Goal: Task Accomplishment & Management: Complete application form

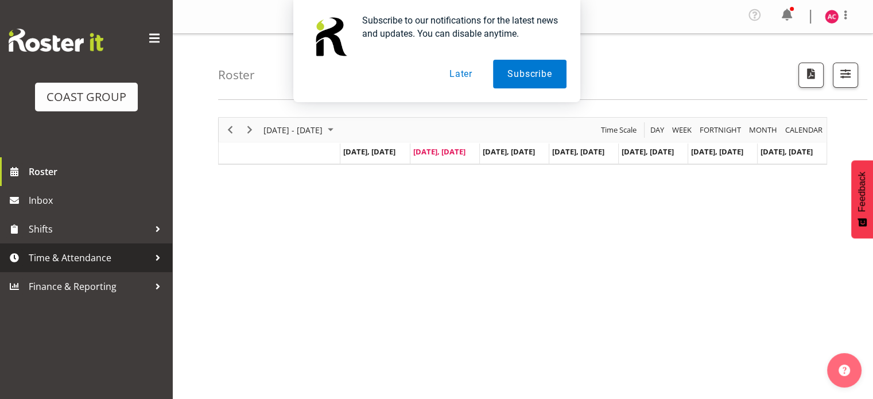
click at [76, 261] on span "Time & Attendance" at bounding box center [89, 257] width 121 height 17
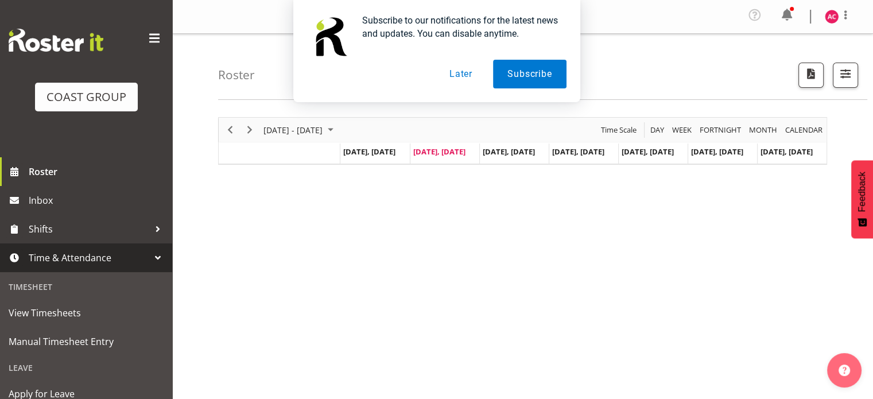
click at [455, 75] on button "Later" at bounding box center [461, 74] width 52 height 29
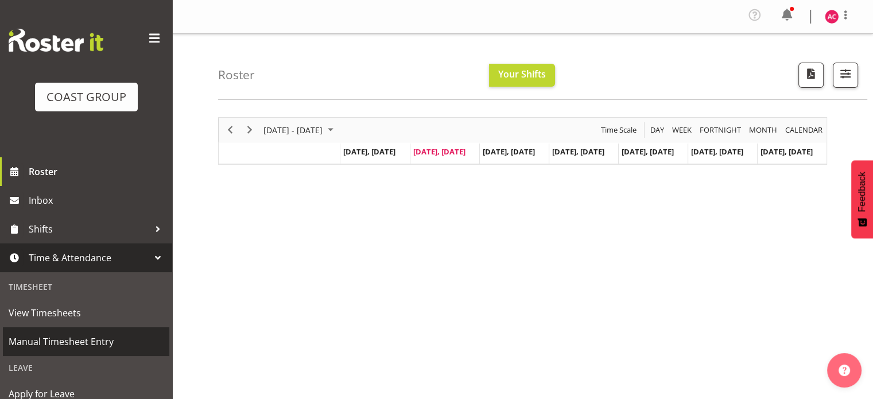
click at [68, 341] on span "Manual Timesheet Entry" at bounding box center [86, 341] width 155 height 17
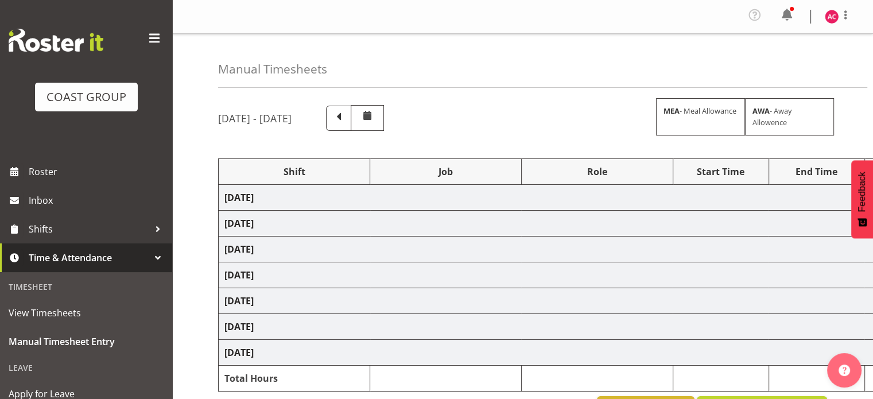
click at [149, 40] on span at bounding box center [154, 38] width 18 height 18
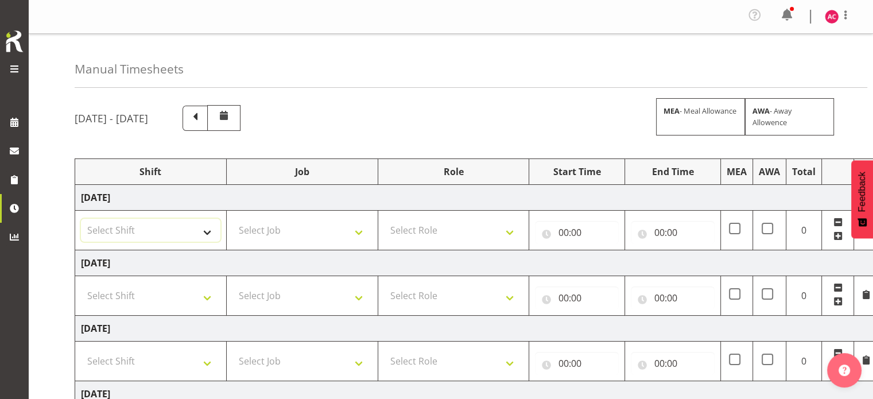
click at [202, 229] on select "Select Shift 1 Carlton Events 1 Carlton accounts ADHB [PERSON_NAME] site Instal…" at bounding box center [150, 230] width 139 height 23
select select "47171"
click at [81, 219] on select "Select Shift 1 Carlton Events 1 Carlton accounts ADHB [PERSON_NAME] site Instal…" at bounding box center [150, 230] width 139 height 23
click at [213, 289] on select "Select Shift 1 Carlton Events 1 Carlton accounts ADHB [PERSON_NAME] site Instal…" at bounding box center [150, 295] width 139 height 23
select select "47171"
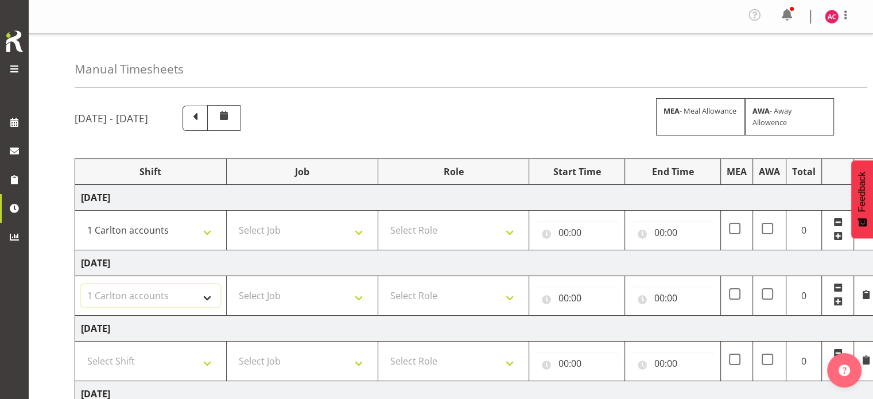
click at [81, 284] on select "Select Shift 1 Carlton Events 1 Carlton accounts ADHB [PERSON_NAME] site Instal…" at bounding box center [150, 295] width 139 height 23
click at [200, 361] on select "Select Shift 1 Carlton Events 1 Carlton accounts ADHB [PERSON_NAME] site Instal…" at bounding box center [150, 360] width 139 height 23
select select "47171"
click at [81, 349] on select "Select Shift 1 Carlton Events 1 Carlton accounts ADHB [PERSON_NAME] site Instal…" at bounding box center [150, 360] width 139 height 23
click at [311, 224] on select "Select Job 1 Carlton Events 1 [PERSON_NAME][GEOGRAPHIC_DATA] 1 [PERSON_NAME][GE…" at bounding box center [301, 230] width 139 height 23
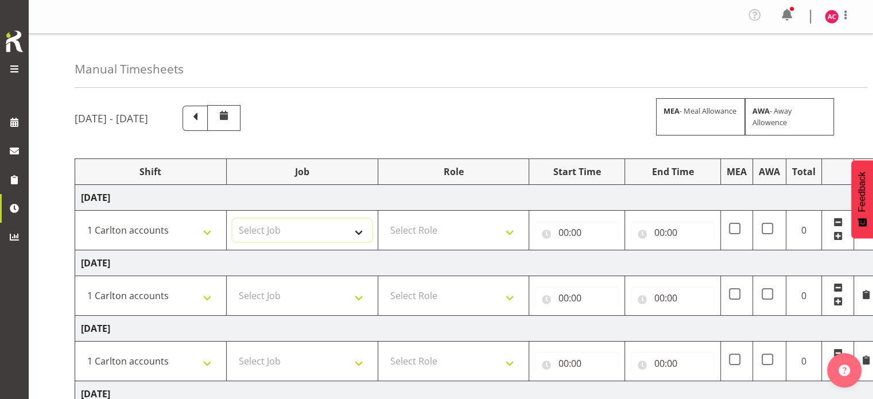
select select "7030"
click at [232, 219] on select "Select Job 1 Carlton Events 1 [PERSON_NAME][GEOGRAPHIC_DATA] 1 [PERSON_NAME][GE…" at bounding box center [301, 230] width 139 height 23
drag, startPoint x: 343, startPoint y: 294, endPoint x: 344, endPoint y: 285, distance: 9.3
click at [343, 294] on select "Select Job 1 Carlton Events 1 [PERSON_NAME][GEOGRAPHIC_DATA] 1 [PERSON_NAME][GE…" at bounding box center [301, 295] width 139 height 23
select select "7030"
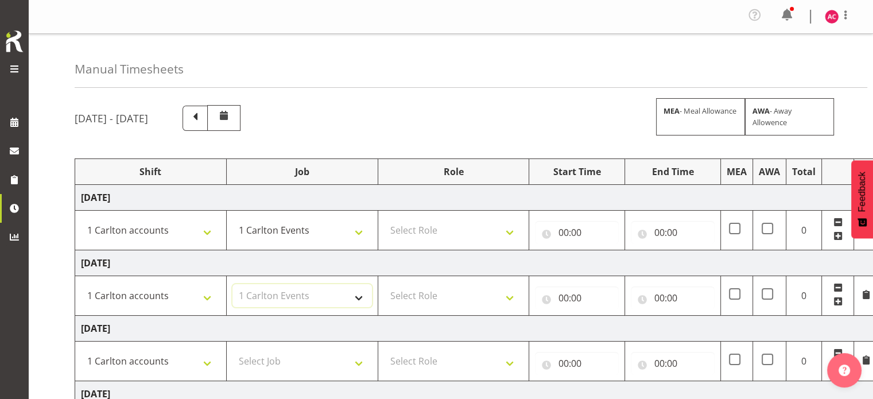
click at [232, 284] on select "Select Job 1 Carlton Events 1 [PERSON_NAME][GEOGRAPHIC_DATA] 1 [PERSON_NAME][GE…" at bounding box center [301, 295] width 139 height 23
drag, startPoint x: 316, startPoint y: 358, endPoint x: 319, endPoint y: 349, distance: 9.6
click at [316, 358] on select "Select Job 1 Carlton Events 1 [PERSON_NAME][GEOGRAPHIC_DATA] 1 [PERSON_NAME][GE…" at bounding box center [301, 360] width 139 height 23
select select "7030"
click at [232, 349] on select "Select Job 1 Carlton Events 1 [PERSON_NAME][GEOGRAPHIC_DATA] 1 [PERSON_NAME][GE…" at bounding box center [301, 360] width 139 height 23
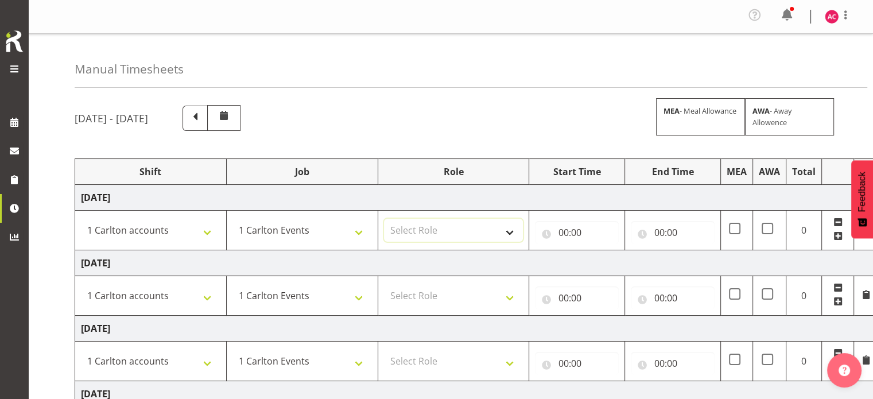
click at [491, 223] on select "Select Role ACCOUNTS" at bounding box center [453, 230] width 139 height 23
select select "204"
click at [384, 219] on select "Select Role ACCOUNTS" at bounding box center [453, 230] width 139 height 23
click at [463, 297] on select "Select Role ACCOUNTS" at bounding box center [453, 295] width 139 height 23
select select "204"
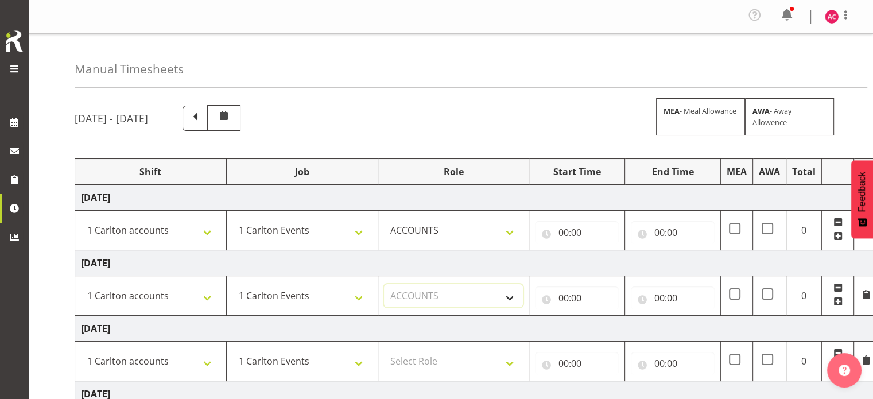
click at [384, 284] on select "Select Role ACCOUNTS" at bounding box center [453, 295] width 139 height 23
click at [462, 364] on select "Select Role ACCOUNTS" at bounding box center [453, 360] width 139 height 23
select select "204"
click at [384, 349] on select "Select Role ACCOUNTS" at bounding box center [453, 360] width 139 height 23
click at [571, 230] on input "00:00" at bounding box center [577, 232] width 84 height 23
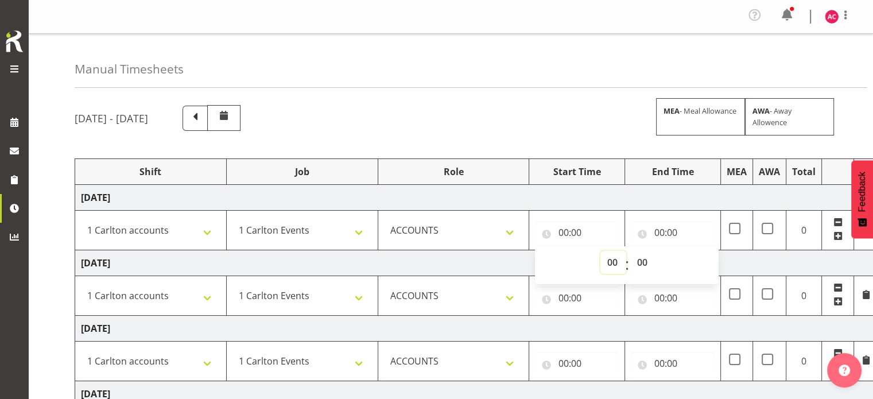
click at [609, 263] on select "00 01 02 03 04 05 06 07 08 09 10 11 12 13 14 15 16 17 18 19 20 21 22 23" at bounding box center [613, 262] width 26 height 23
select select "7"
type input "07:00"
click at [663, 234] on input "00:00" at bounding box center [673, 232] width 84 height 23
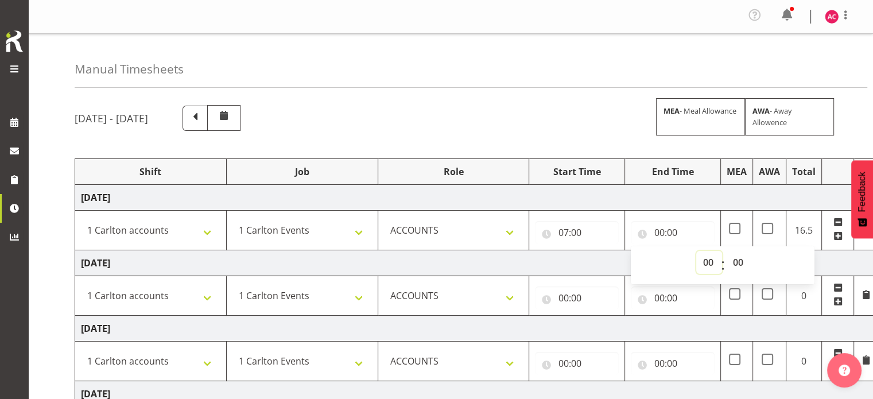
click at [698, 269] on select "00 01 02 03 04 05 06 07 08 09 10 11 12 13 14 15 16 17 18 19 20 21 22 23" at bounding box center [709, 262] width 26 height 23
select select "15"
click at [696, 251] on select "00 01 02 03 04 05 06 07 08 09 10 11 12 13 14 15 16 17 18 19 20 21 22 23" at bounding box center [709, 262] width 26 height 23
type input "15:00"
select select "30"
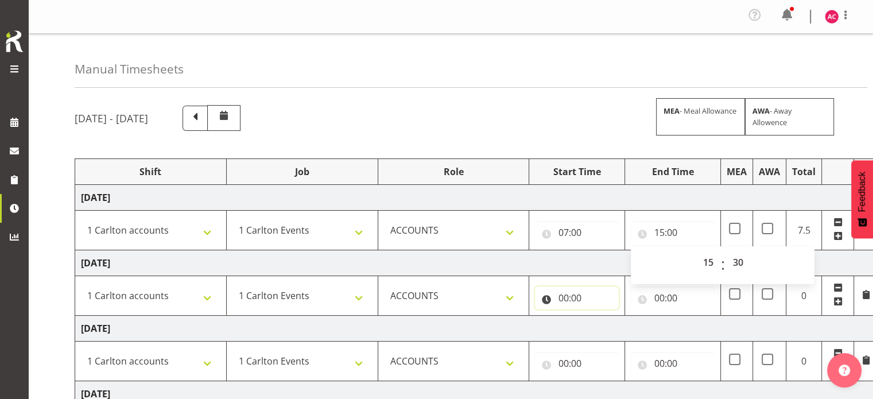
type input "15:30"
click at [568, 297] on input "00:00" at bounding box center [577, 297] width 84 height 23
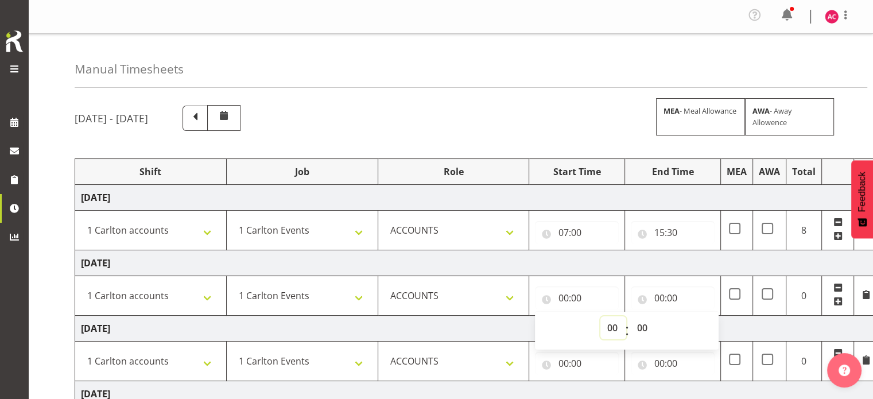
drag, startPoint x: 608, startPoint y: 329, endPoint x: 617, endPoint y: 329, distance: 9.2
click at [617, 329] on select "00 01 02 03 04 05 06 07 08 09 10 11 12 13 14 15 16 17 18 19 20 21 22 23" at bounding box center [613, 327] width 26 height 23
select select "7"
type input "07:00"
click at [666, 296] on input "00:00" at bounding box center [673, 297] width 84 height 23
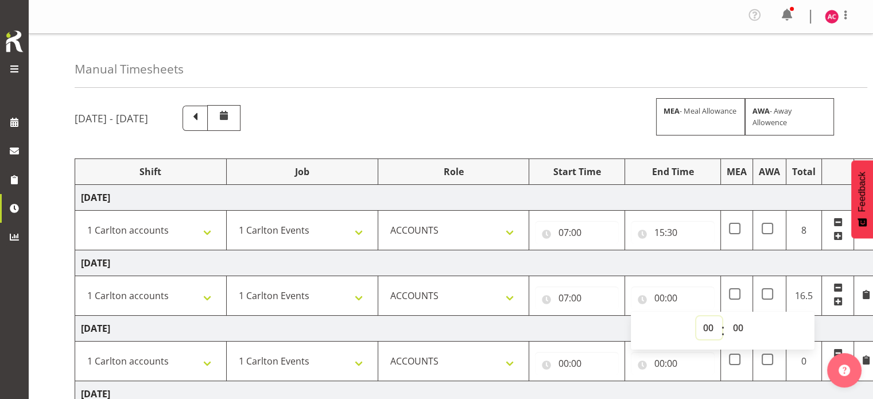
click at [701, 328] on select "00 01 02 03 04 05 06 07 08 09 10 11 12 13 14 15 16 17 18 19 20 21 22 23" at bounding box center [709, 327] width 26 height 23
select select "15"
click at [696, 316] on select "00 01 02 03 04 05 06 07 08 09 10 11 12 13 14 15 16 17 18 19 20 21 22 23" at bounding box center [709, 327] width 26 height 23
type input "15:00"
select select "30"
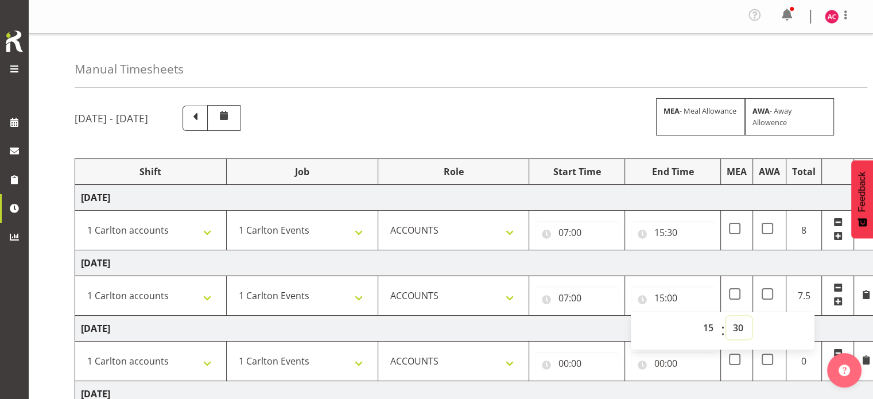
type input "15:30"
click at [601, 331] on td "[DATE]" at bounding box center [476, 329] width 803 height 26
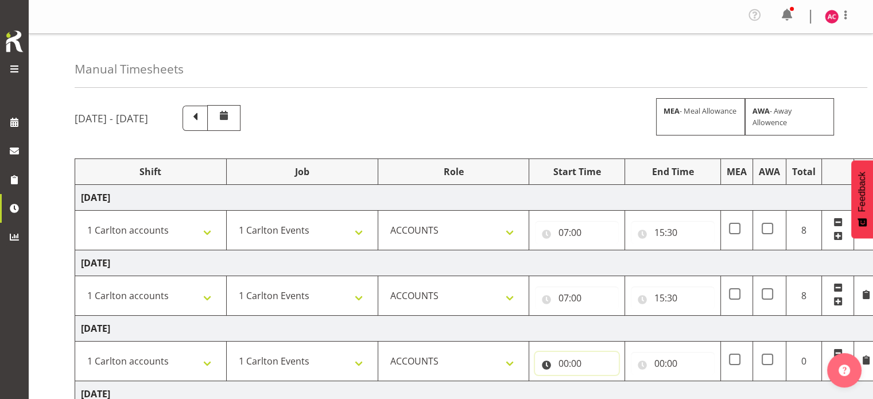
click at [567, 363] on input "00:00" at bounding box center [577, 363] width 84 height 23
click at [565, 363] on input "00:00" at bounding box center [577, 363] width 84 height 23
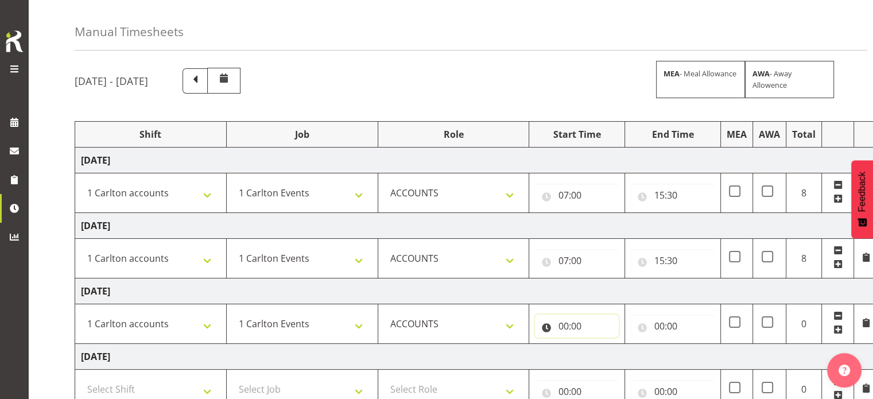
scroll to position [57, 0]
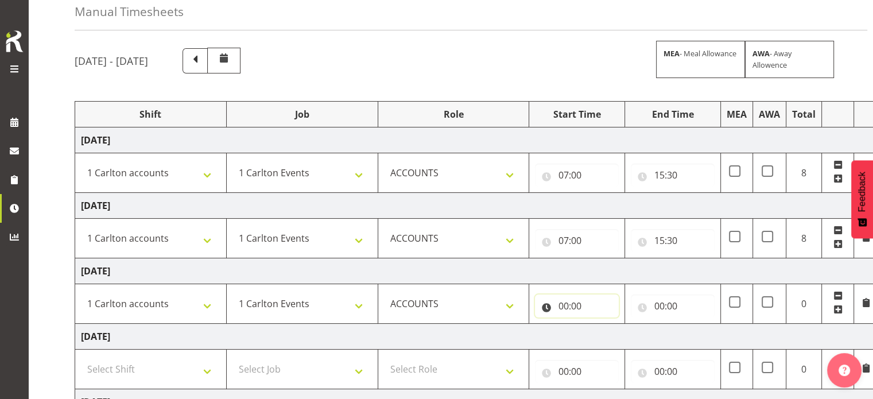
click at [565, 305] on input "00:00" at bounding box center [577, 305] width 84 height 23
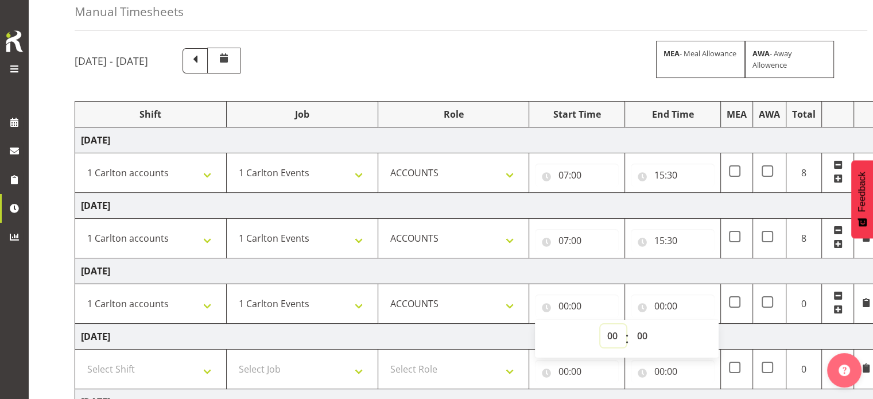
click at [608, 333] on select "00 01 02 03 04 05 06 07 08 09 10 11 12 13 14 15 16 17 18 19 20 21 22 23" at bounding box center [613, 335] width 26 height 23
select select "7"
type input "07:00"
click at [663, 308] on input "00:00" at bounding box center [673, 305] width 84 height 23
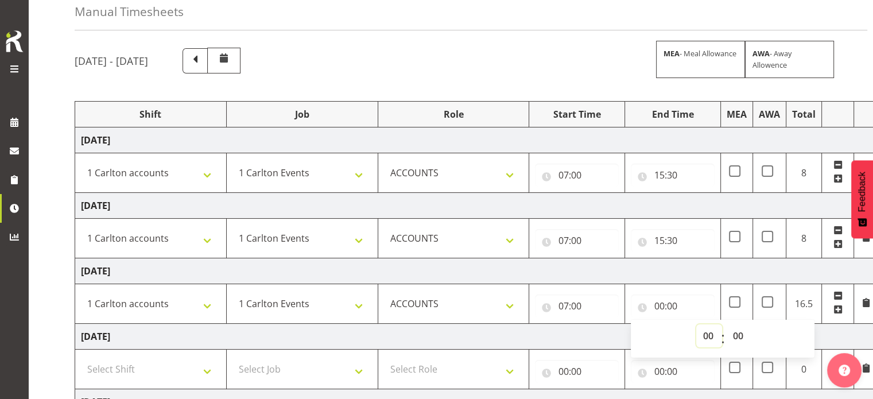
click at [705, 333] on select "00 01 02 03 04 05 06 07 08 09 10 11 12 13 14 15 16 17 18 19 20 21 22 23" at bounding box center [709, 335] width 26 height 23
select select "15"
click at [696, 324] on select "00 01 02 03 04 05 06 07 08 09 10 11 12 13 14 15 16 17 18 19 20 21 22 23" at bounding box center [709, 335] width 26 height 23
type input "15:00"
select select "30"
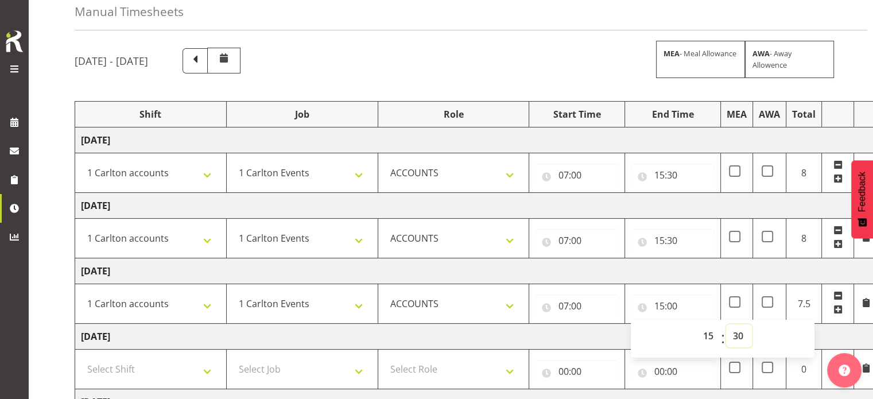
type input "15:30"
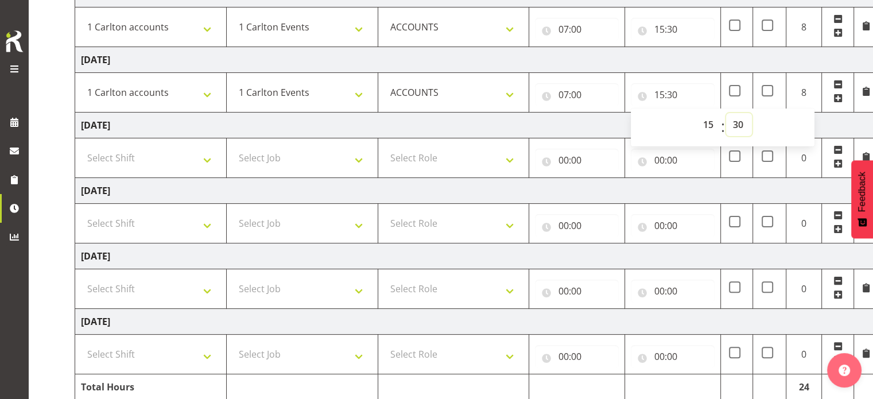
scroll to position [287, 0]
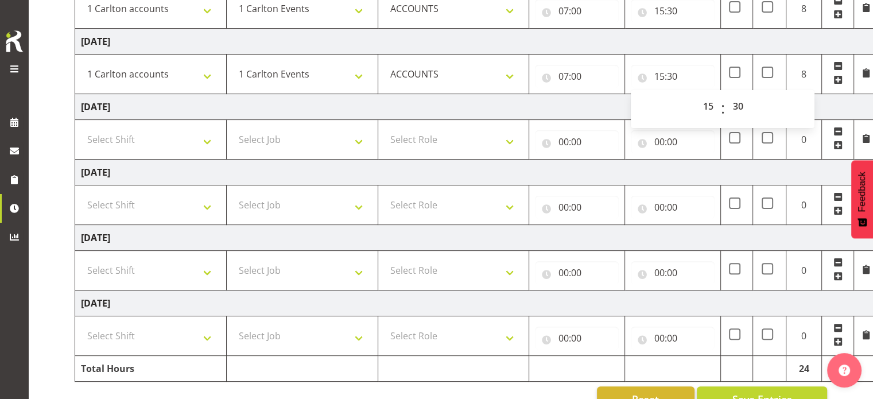
click at [837, 130] on span at bounding box center [837, 131] width 9 height 9
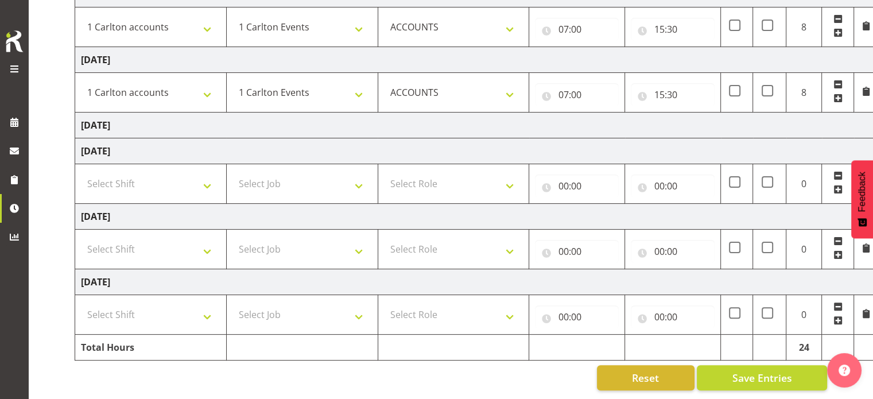
drag, startPoint x: 836, startPoint y: 165, endPoint x: 816, endPoint y: 173, distance: 21.1
click at [836, 171] on span at bounding box center [837, 175] width 9 height 9
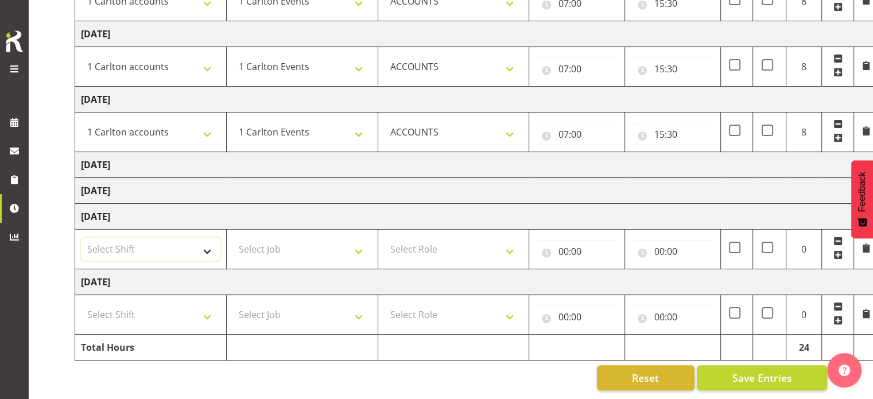
click at [213, 238] on select "Select Shift 1 Carlton Events 1 Carlton accounts ADHB [PERSON_NAME] site Instal…" at bounding box center [150, 249] width 139 height 23
select select "47171"
click at [81, 238] on select "Select Shift 1 Carlton Events 1 Carlton accounts ADHB [PERSON_NAME] site Instal…" at bounding box center [150, 249] width 139 height 23
click at [187, 303] on select "Select Shift 1 Carlton Events 1 Carlton accounts ADHB [PERSON_NAME] site Instal…" at bounding box center [150, 314] width 139 height 23
select select "25147"
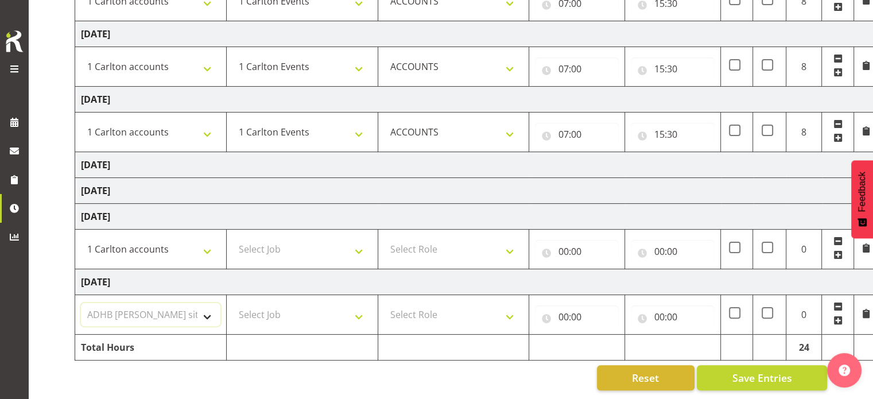
click at [81, 303] on select "Select Shift 1 Carlton Events 1 Carlton accounts ADHB [PERSON_NAME] site Instal…" at bounding box center [150, 314] width 139 height 23
click at [301, 238] on select "Select Job 1 Carlton Events 1 [PERSON_NAME][GEOGRAPHIC_DATA] 1 [PERSON_NAME][GE…" at bounding box center [301, 249] width 139 height 23
select select "7030"
click at [232, 238] on select "Select Job 1 Carlton Events 1 [PERSON_NAME][GEOGRAPHIC_DATA] 1 [PERSON_NAME][GE…" at bounding box center [301, 249] width 139 height 23
click at [336, 316] on select "Select Job 1 Carlton Events 1 [PERSON_NAME][GEOGRAPHIC_DATA] 1 [PERSON_NAME][GE…" at bounding box center [301, 314] width 139 height 23
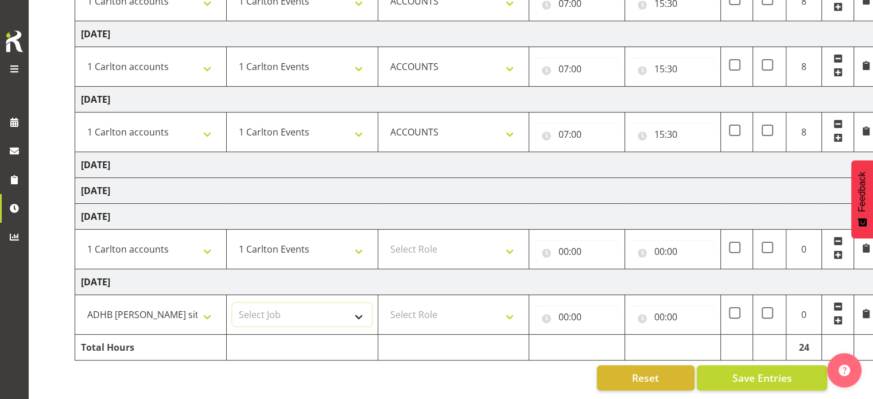
select select "7030"
click at [232, 303] on select "Select Job 1 Carlton Events 1 [PERSON_NAME][GEOGRAPHIC_DATA] 1 [PERSON_NAME][GE…" at bounding box center [301, 314] width 139 height 23
click at [457, 247] on select "Select Role ACCOUNTS" at bounding box center [453, 249] width 139 height 23
select select "204"
click at [384, 238] on select "Select Role ACCOUNTS" at bounding box center [453, 249] width 139 height 23
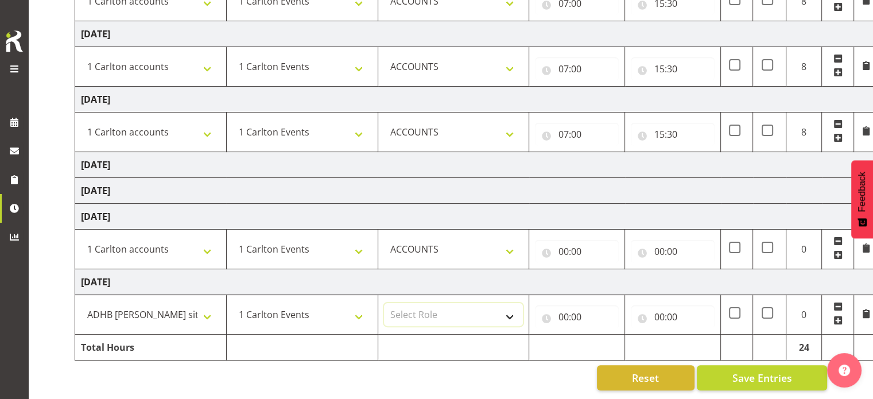
click at [462, 313] on select "Select Role ACCOUNTS" at bounding box center [453, 314] width 139 height 23
select select "204"
click at [384, 303] on select "Select Role ACCOUNTS" at bounding box center [453, 314] width 139 height 23
click at [572, 251] on input "00:00" at bounding box center [577, 251] width 84 height 23
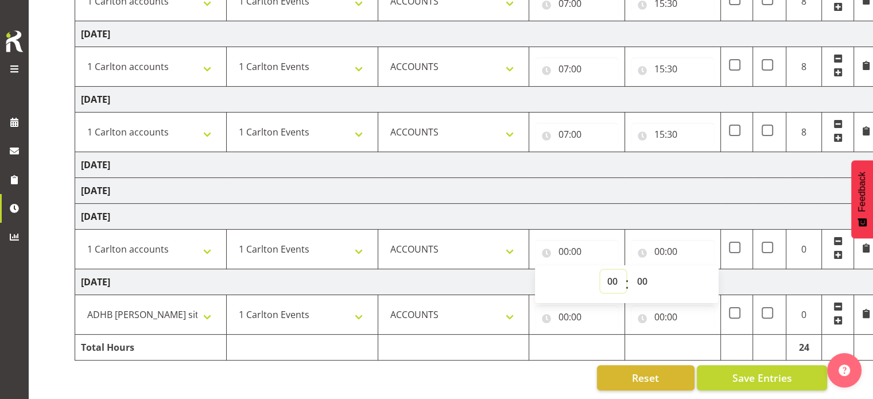
click at [608, 274] on select "00 01 02 03 04 05 06 07 08 09 10 11 12 13 14 15 16 17 18 19 20 21 22 23" at bounding box center [613, 281] width 26 height 23
select select "1"
type input "01:00"
click at [566, 204] on td "[DATE]" at bounding box center [476, 217] width 803 height 26
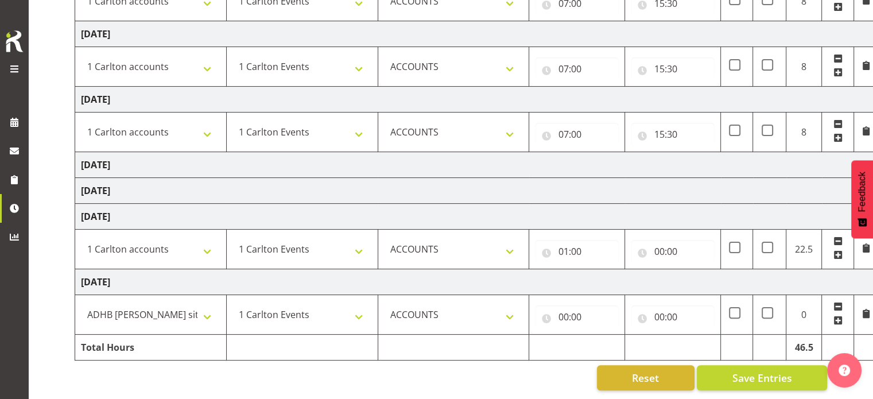
click at [611, 272] on td "[DATE]" at bounding box center [476, 282] width 803 height 26
drag, startPoint x: 572, startPoint y: 239, endPoint x: 588, endPoint y: 252, distance: 20.8
click at [572, 240] on input "01:00" at bounding box center [577, 251] width 84 height 23
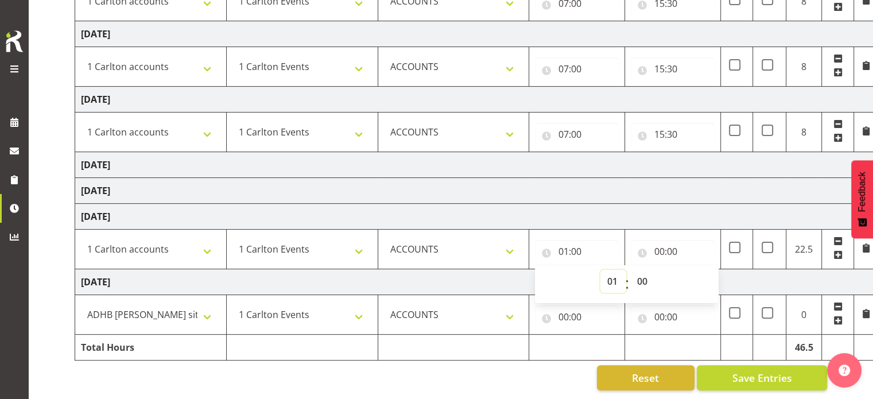
click at [615, 275] on select "00 01 02 03 04 05 06 07 08 09 10 11 12 13 14 15 16 17 18 19 20 21 22 23" at bounding box center [613, 281] width 26 height 23
select select "8"
type input "08:00"
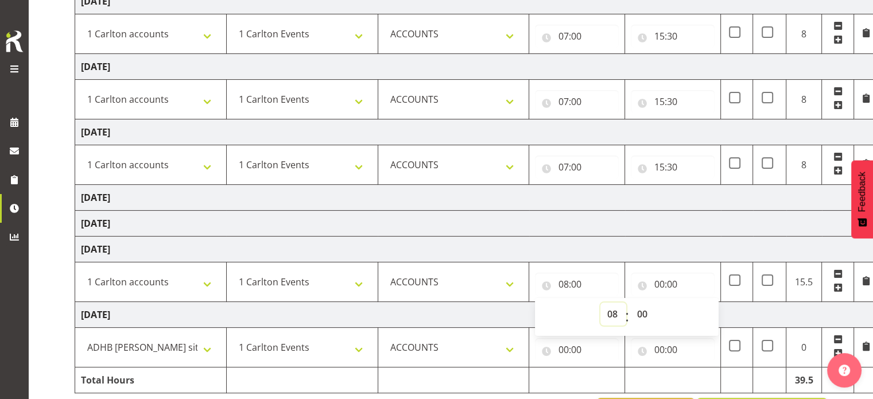
scroll to position [178, 0]
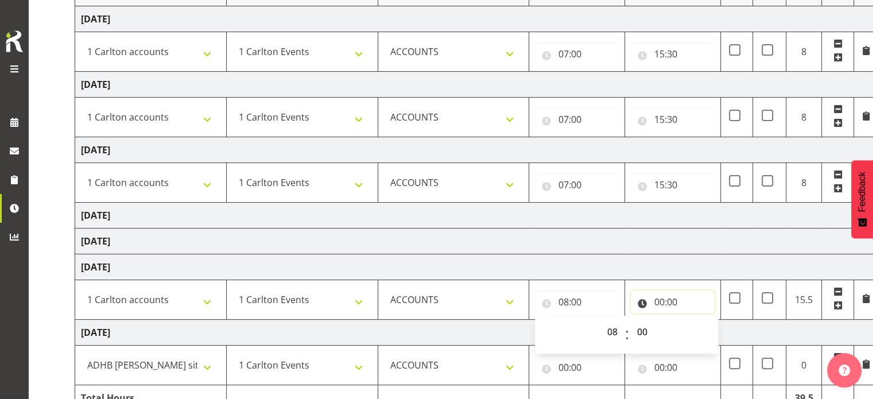
click at [663, 297] on input "00:00" at bounding box center [673, 301] width 84 height 23
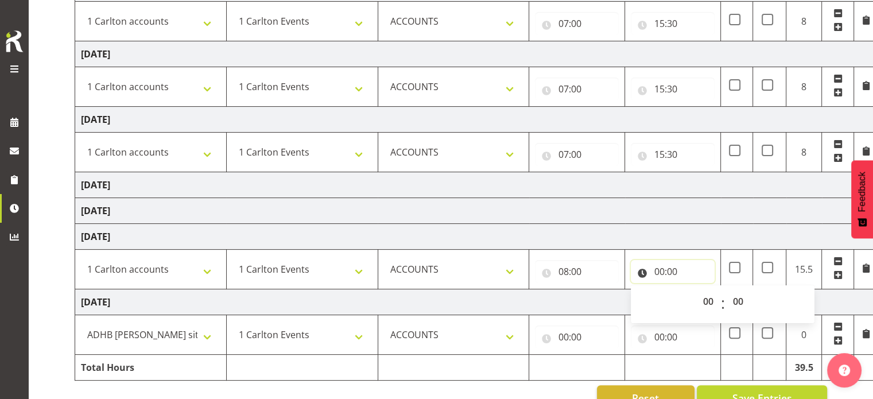
scroll to position [236, 0]
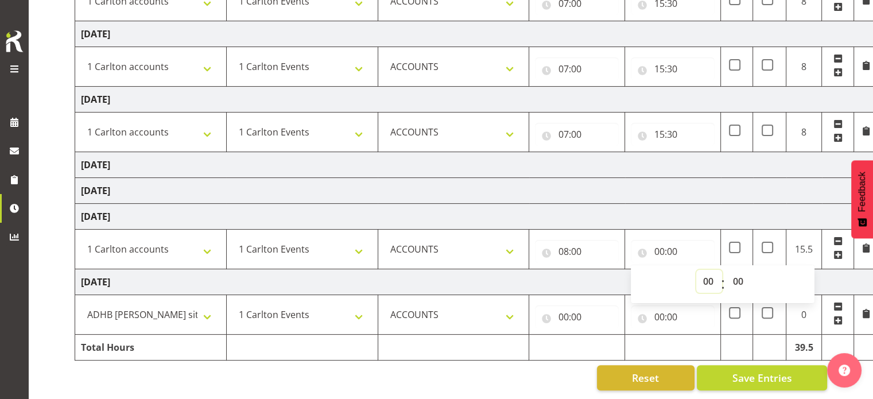
click at [706, 275] on select "00 01 02 03 04 05 06 07 08 09 10 11 12 13 14 15 16 17 18 19 20 21 22 23" at bounding box center [709, 281] width 26 height 23
select select "16"
click at [696, 270] on select "00 01 02 03 04 05 06 07 08 09 10 11 12 13 14 15 16 17 18 19 20 21 22 23" at bounding box center [709, 281] width 26 height 23
type input "16:00"
select select "30"
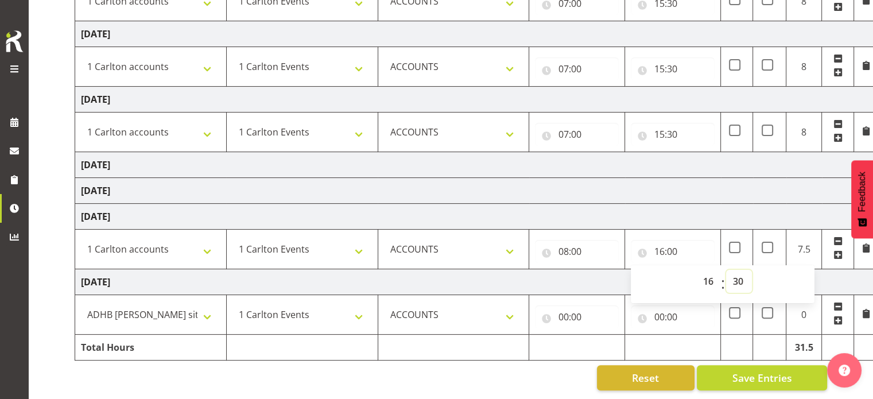
type input "16:30"
click at [564, 310] on input "00:00" at bounding box center [577, 316] width 84 height 23
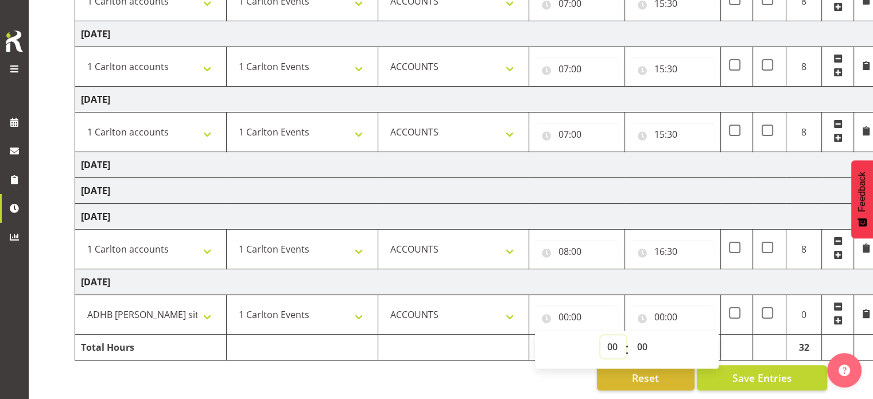
click at [609, 337] on select "00 01 02 03 04 05 06 07 08 09 10 11 12 13 14 15 16 17 18 19 20 21 22 23" at bounding box center [613, 346] width 26 height 23
select select "7"
type input "07:00"
click at [664, 309] on input "00:00" at bounding box center [673, 316] width 84 height 23
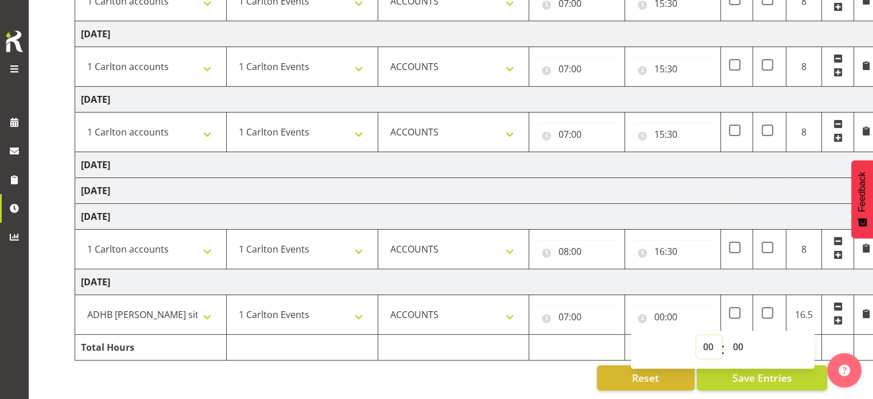
click at [703, 337] on select "00 01 02 03 04 05 06 07 08 09 10 11 12 13 14 15 16 17 18 19 20 21 22 23" at bounding box center [709, 346] width 26 height 23
select select "15"
click at [696, 335] on select "00 01 02 03 04 05 06 07 08 09 10 11 12 13 14 15 16 17 18 19 20 21 22 23" at bounding box center [709, 346] width 26 height 23
type input "15:00"
select select "30"
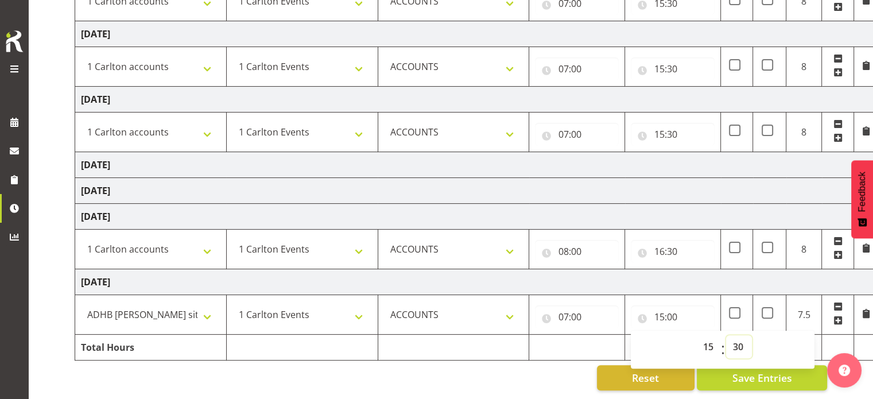
type input "15:30"
click at [550, 204] on td "[DATE]" at bounding box center [476, 217] width 803 height 26
click at [209, 307] on select "1 Carlton Events 1 Carlton accounts ADHB [PERSON_NAME] site Install ADHB [GEOGR…" at bounding box center [150, 314] width 139 height 23
select select "47171"
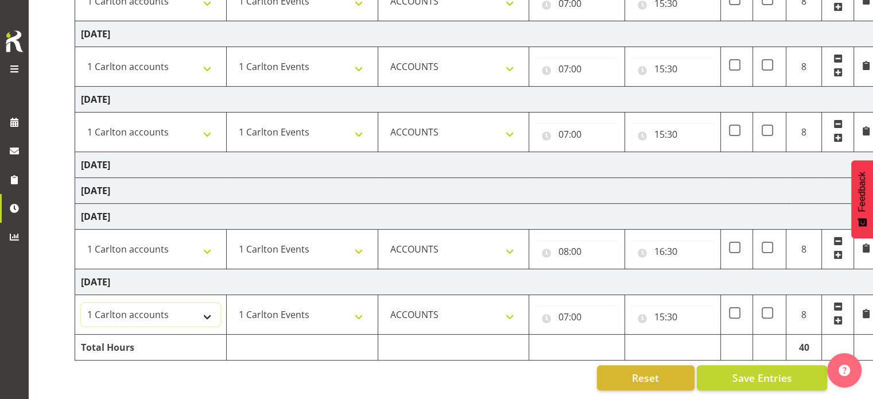
click at [81, 303] on select "1 Carlton Events 1 Carlton accounts ADHB [PERSON_NAME] site Install ADHB [GEOGR…" at bounding box center [150, 314] width 139 height 23
drag, startPoint x: 465, startPoint y: 390, endPoint x: 483, endPoint y: 385, distance: 18.4
click at [464, 388] on div "[DATE] - [DATE] MEA - Meal Allowance AWA - Away Allowence Shift Job Role Start …" at bounding box center [474, 132] width 798 height 531
click at [748, 374] on span "Save Entries" at bounding box center [762, 377] width 60 height 15
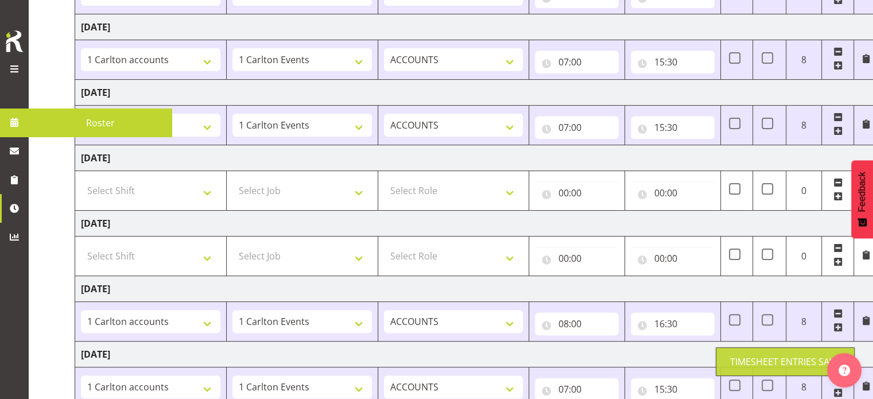
drag, startPoint x: 16, startPoint y: 67, endPoint x: 23, endPoint y: 77, distance: 12.9
click at [17, 69] on span at bounding box center [14, 69] width 14 height 14
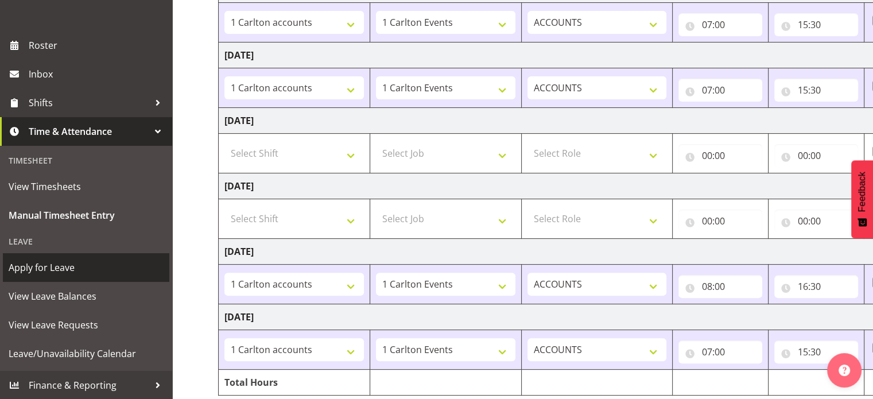
scroll to position [293, 0]
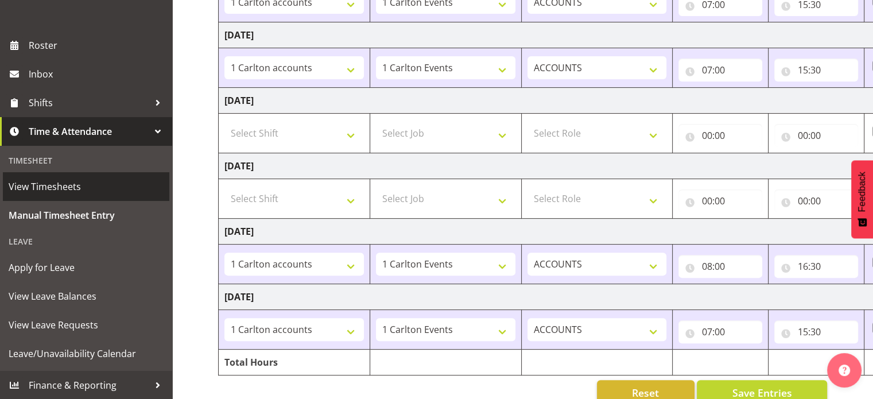
click at [66, 186] on span "View Timesheets" at bounding box center [86, 186] width 155 height 17
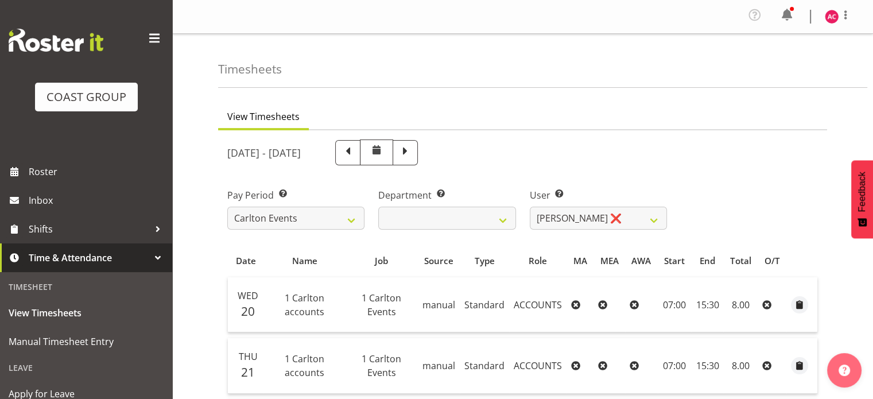
click at [413, 151] on span at bounding box center [405, 151] width 15 height 15
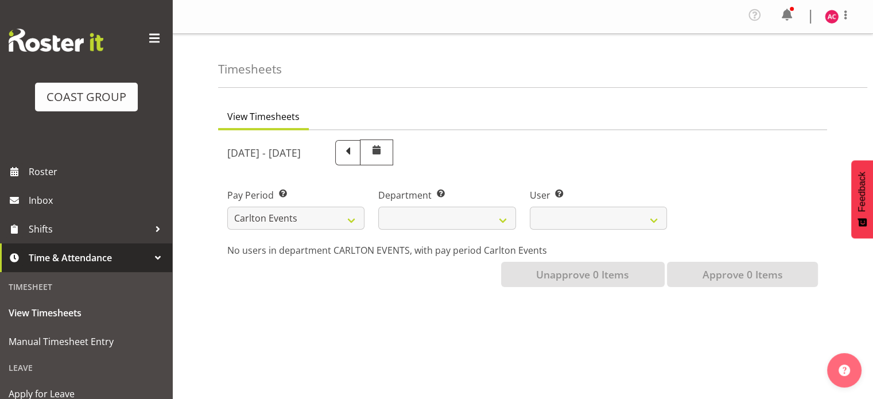
select select
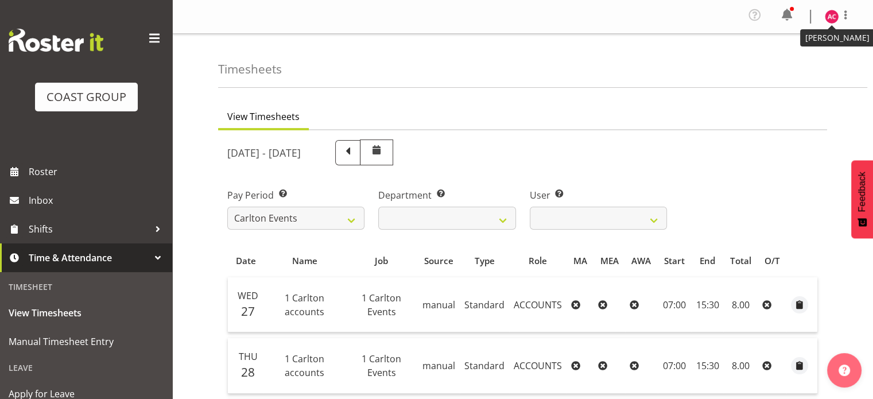
click at [833, 14] on img at bounding box center [832, 17] width 14 height 14
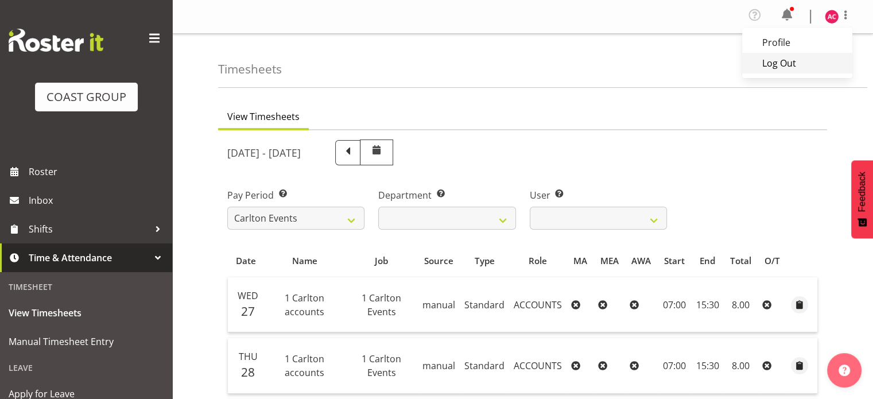
click at [768, 63] on link "Log Out" at bounding box center [797, 63] width 110 height 21
